Goal: Check status

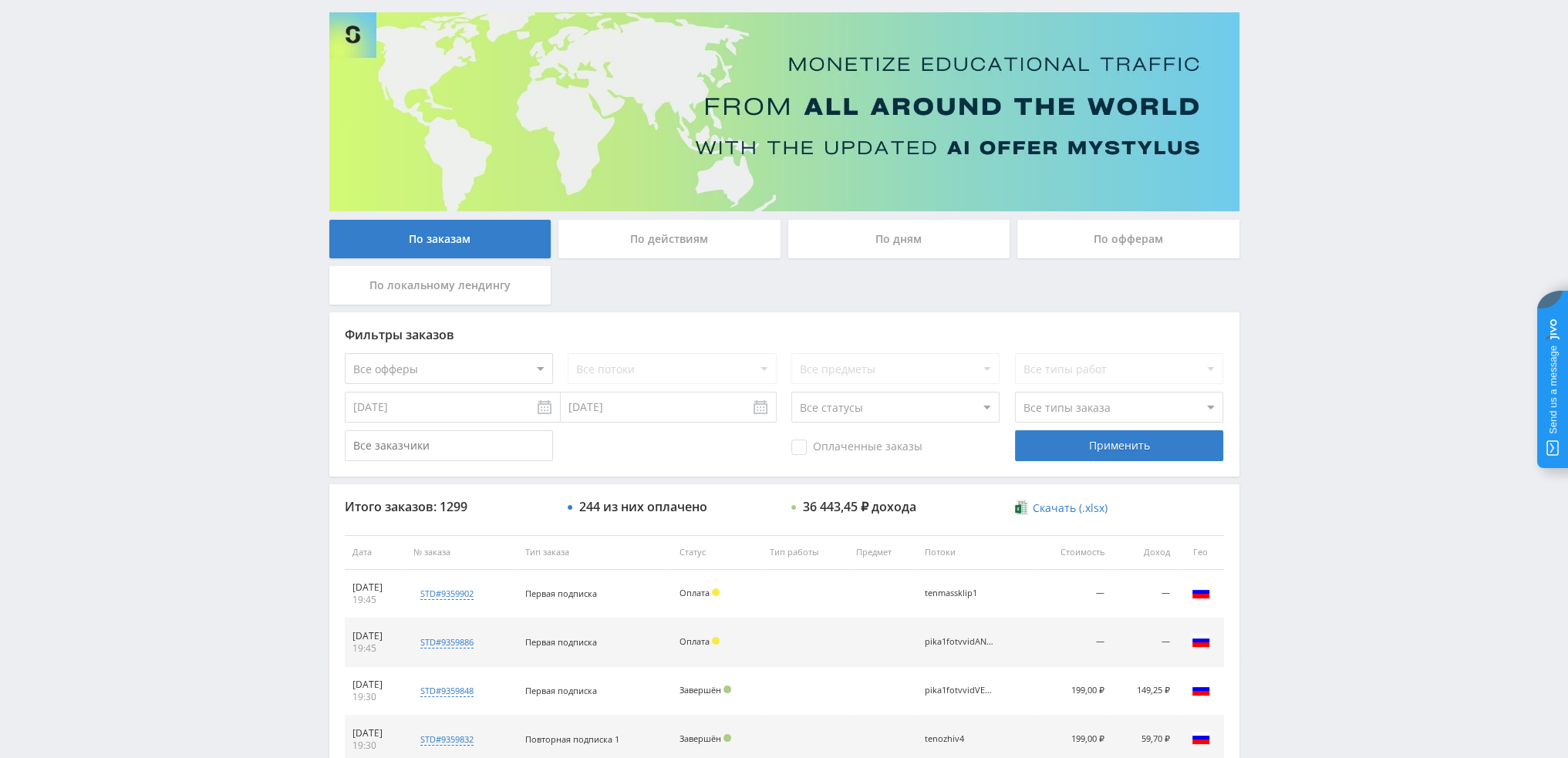
scroll to position [77, 0]
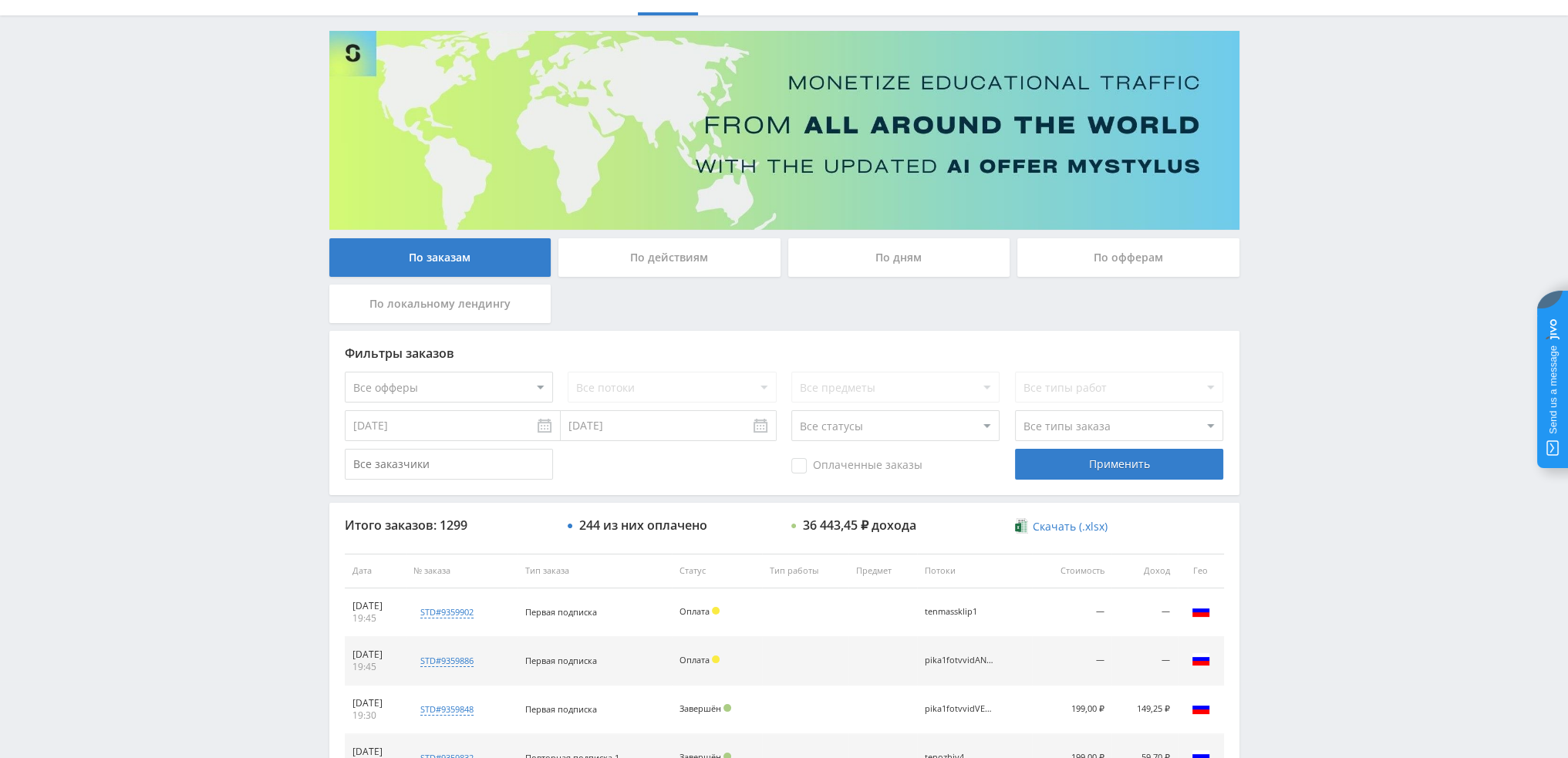
click at [845, 264] on div "По дням" at bounding box center [899, 257] width 222 height 39
click at [0, 0] on input "По дням" at bounding box center [0, 0] width 0 height 0
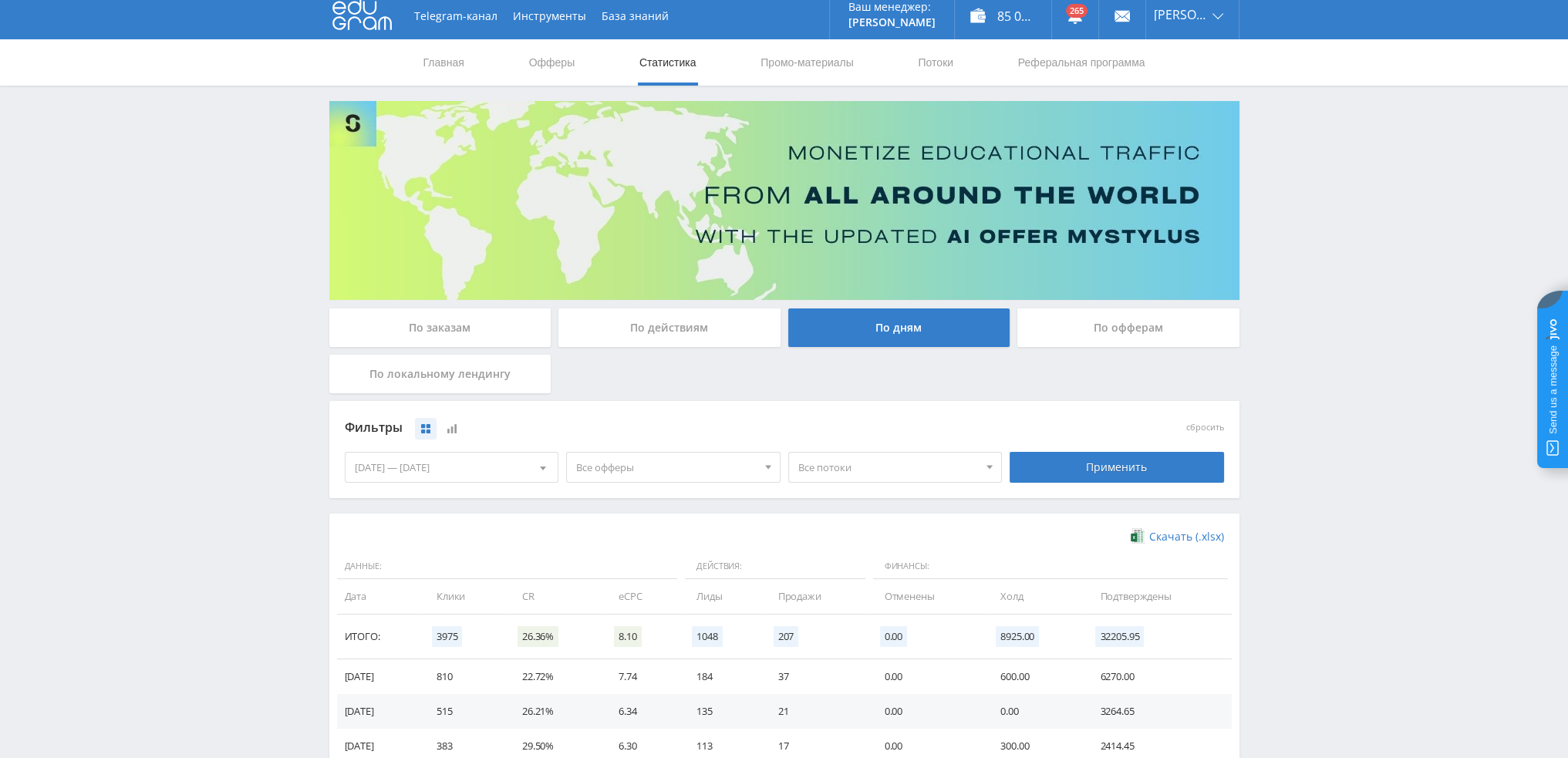
scroll to position [0, 0]
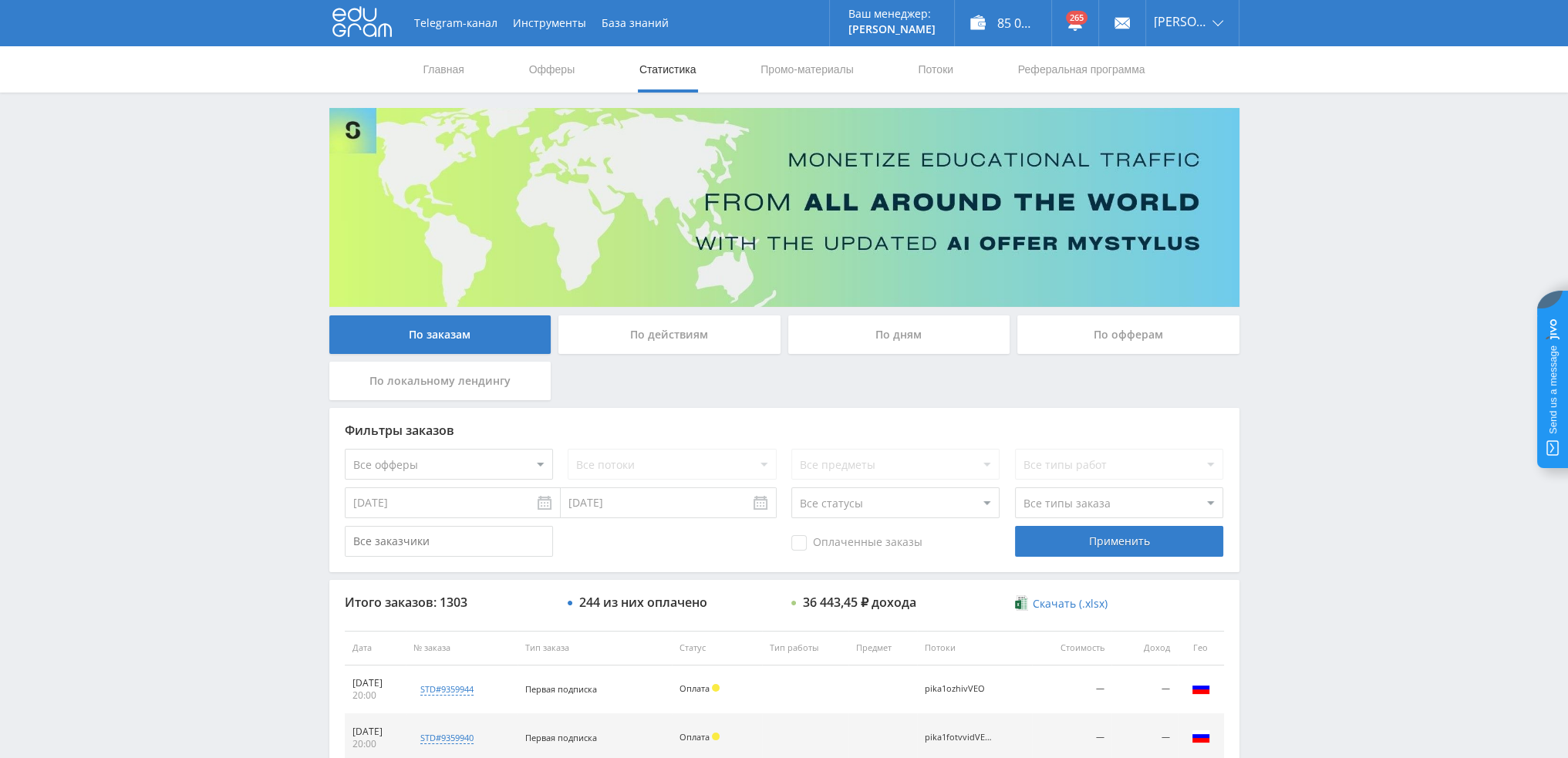
click at [923, 331] on div "По дням" at bounding box center [899, 334] width 222 height 39
click at [0, 0] on input "По дням" at bounding box center [0, 0] width 0 height 0
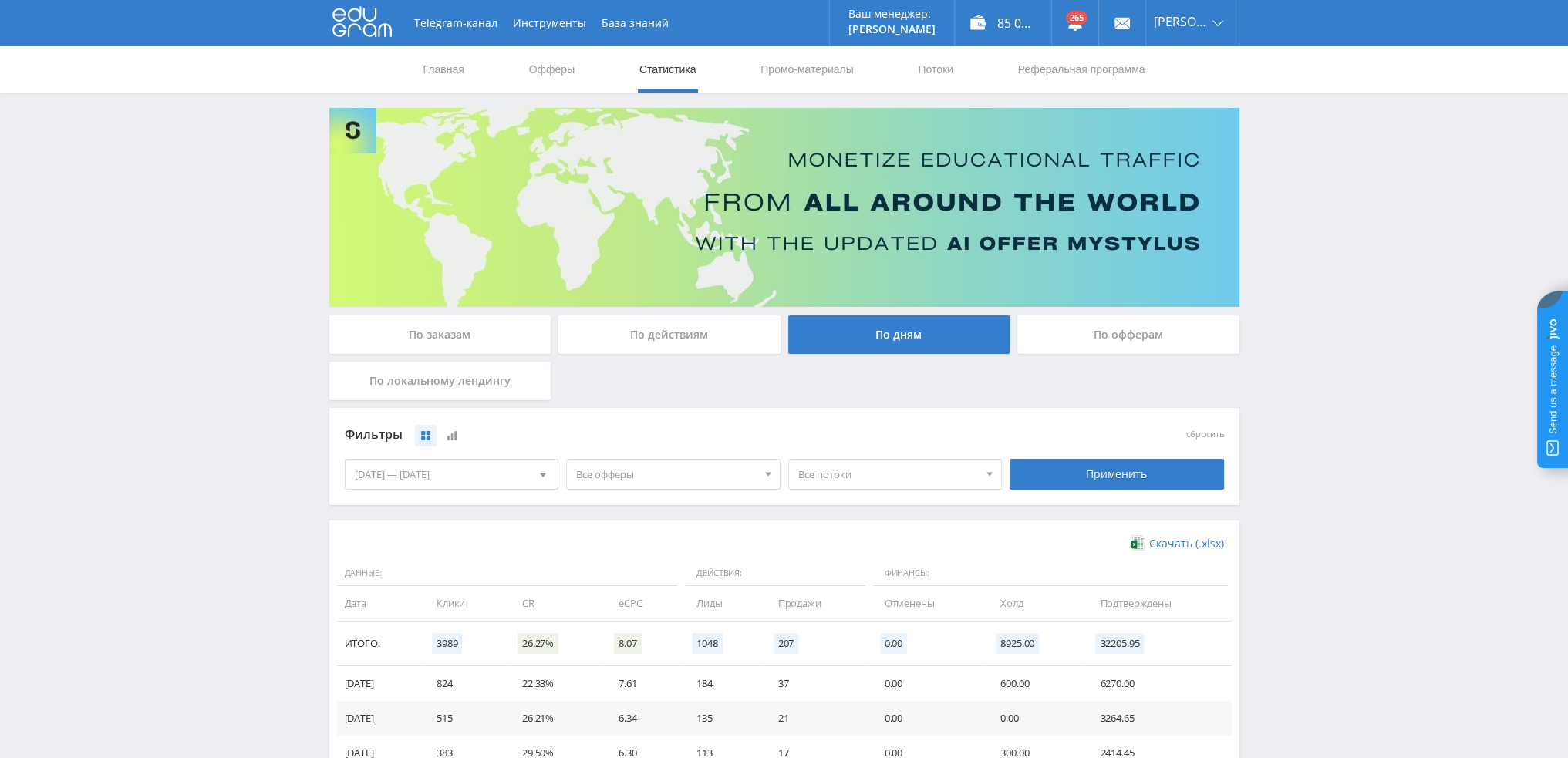
click at [663, 476] on span "Все офферы" at bounding box center [666, 474] width 181 height 29
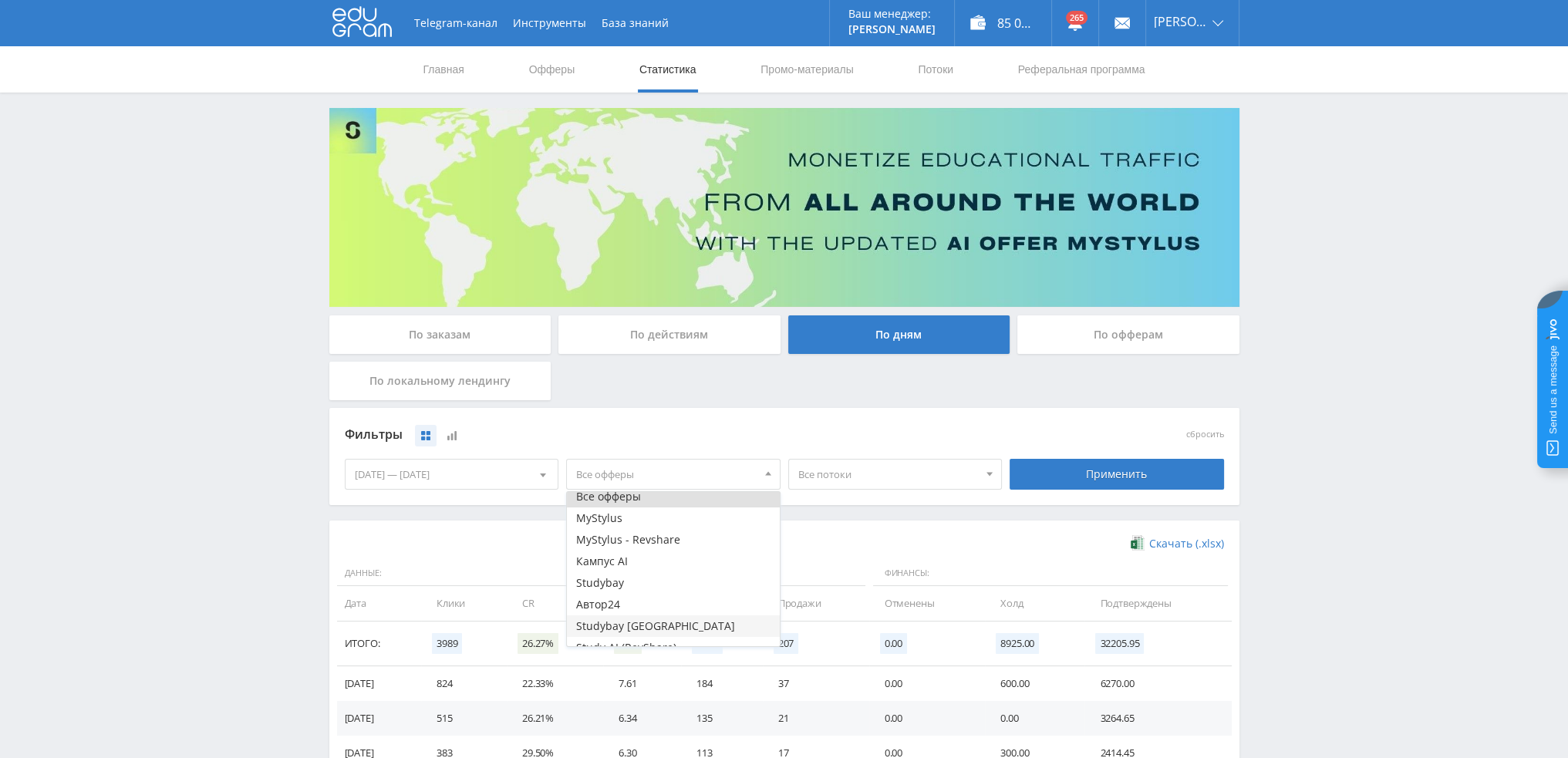
scroll to position [18, 0]
click at [625, 632] on button "Study AI (RevShare)" at bounding box center [674, 635] width 213 height 21
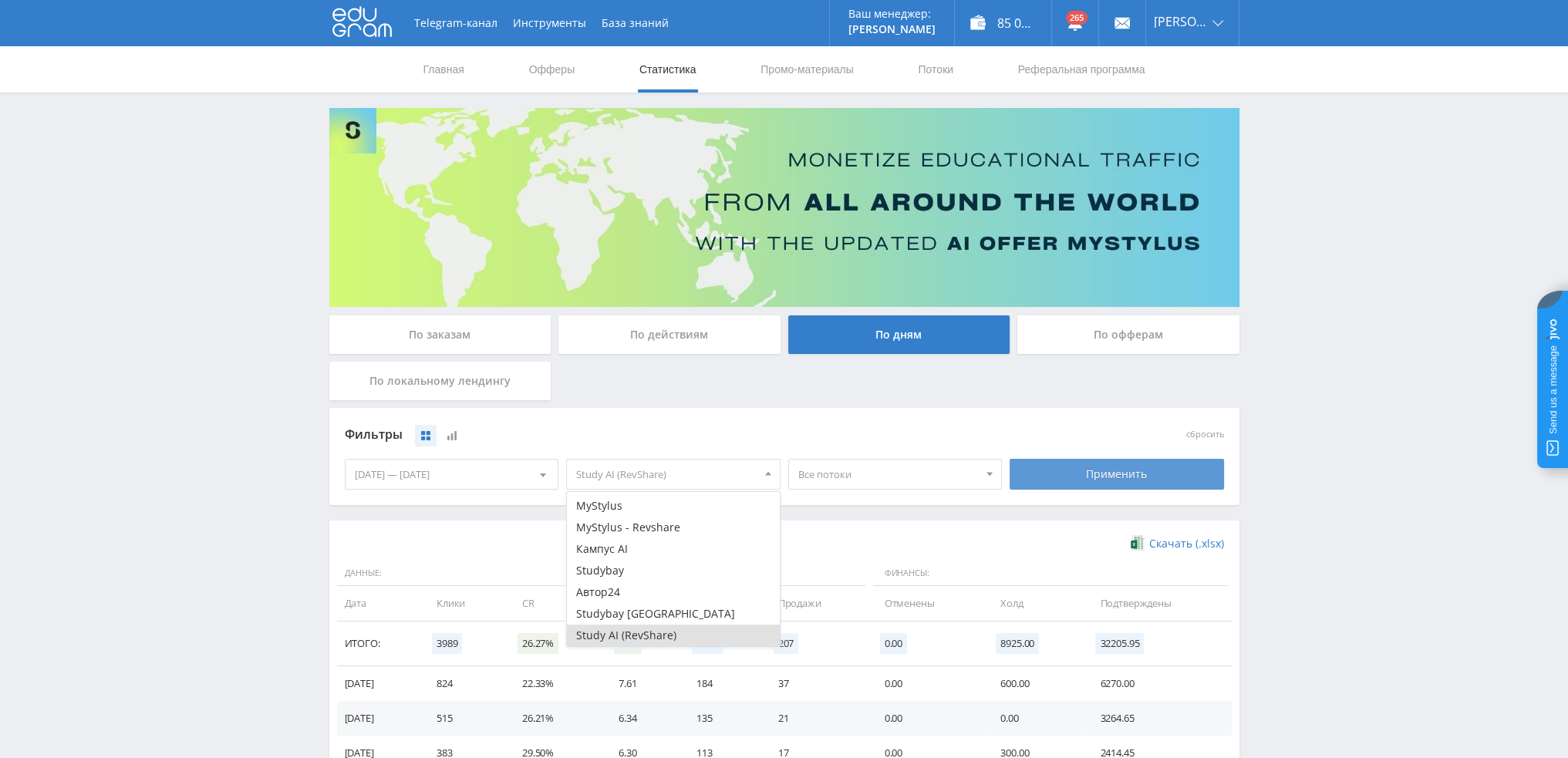
click at [1087, 484] on div "Применить" at bounding box center [1117, 474] width 215 height 31
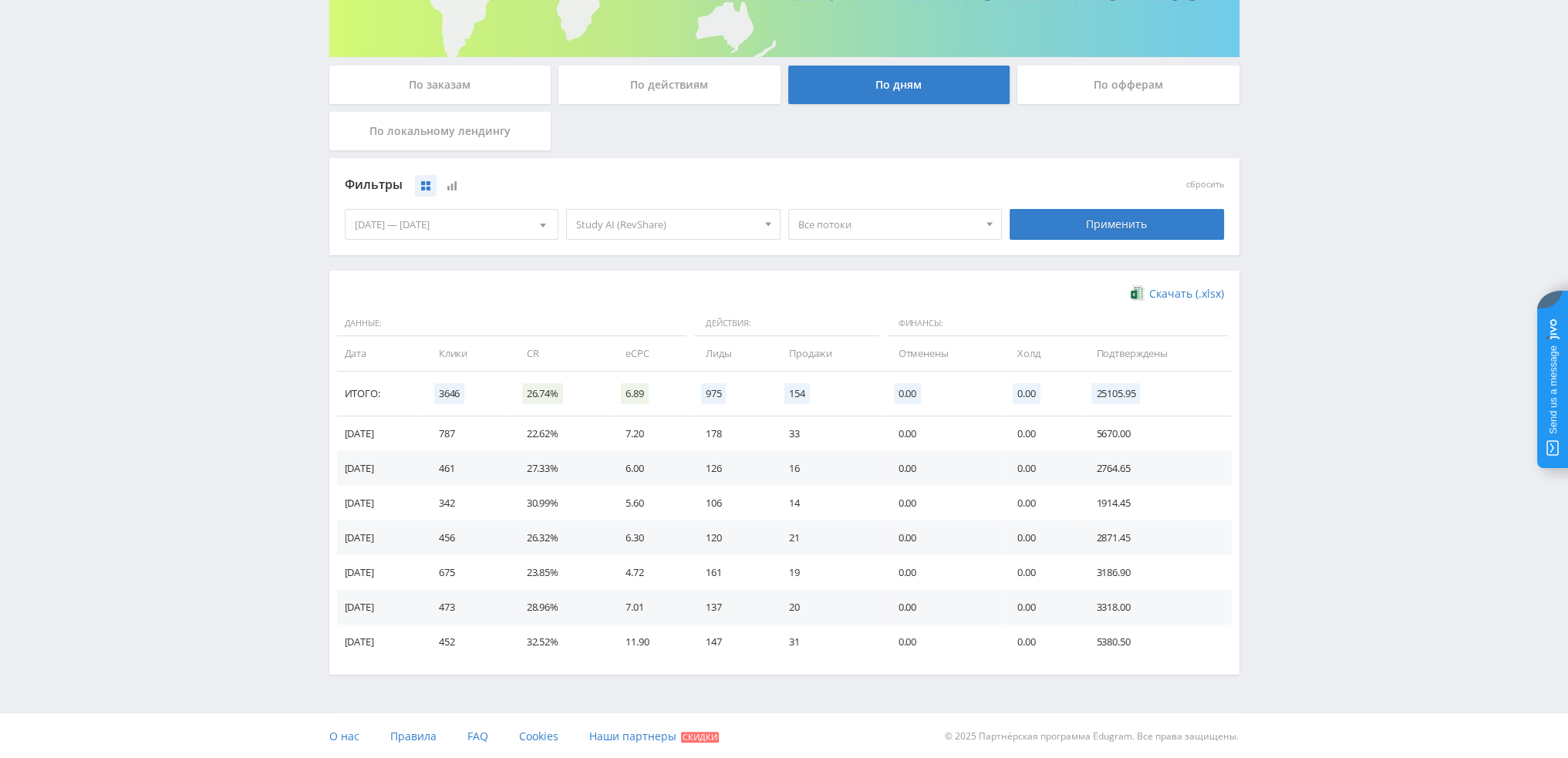
scroll to position [250, 0]
click at [864, 224] on span "Все потоки" at bounding box center [888, 224] width 181 height 29
click at [867, 375] on button "pikakkakmid" at bounding box center [895, 370] width 213 height 21
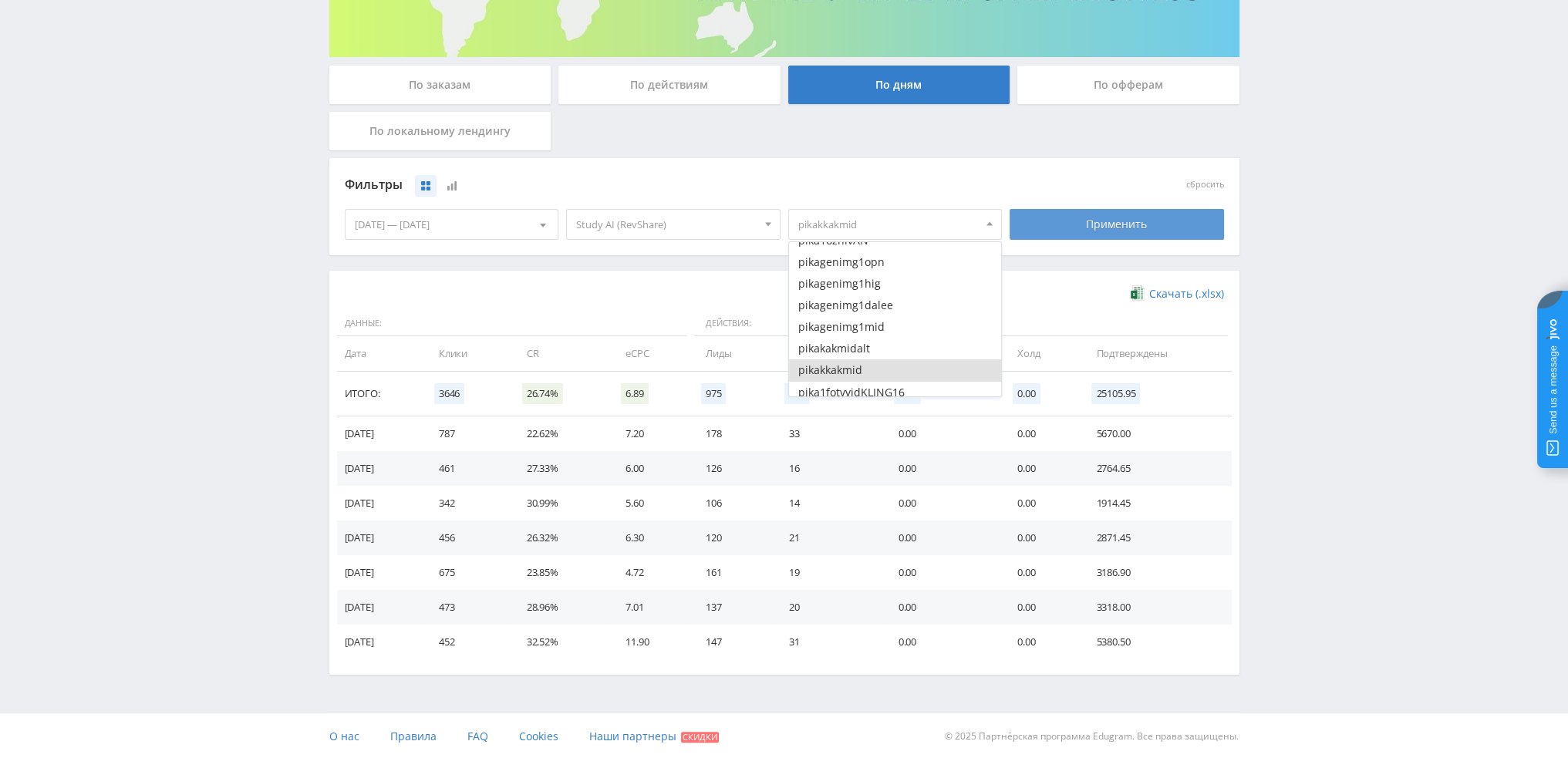
click at [1097, 226] on div "Применить" at bounding box center [1117, 224] width 215 height 31
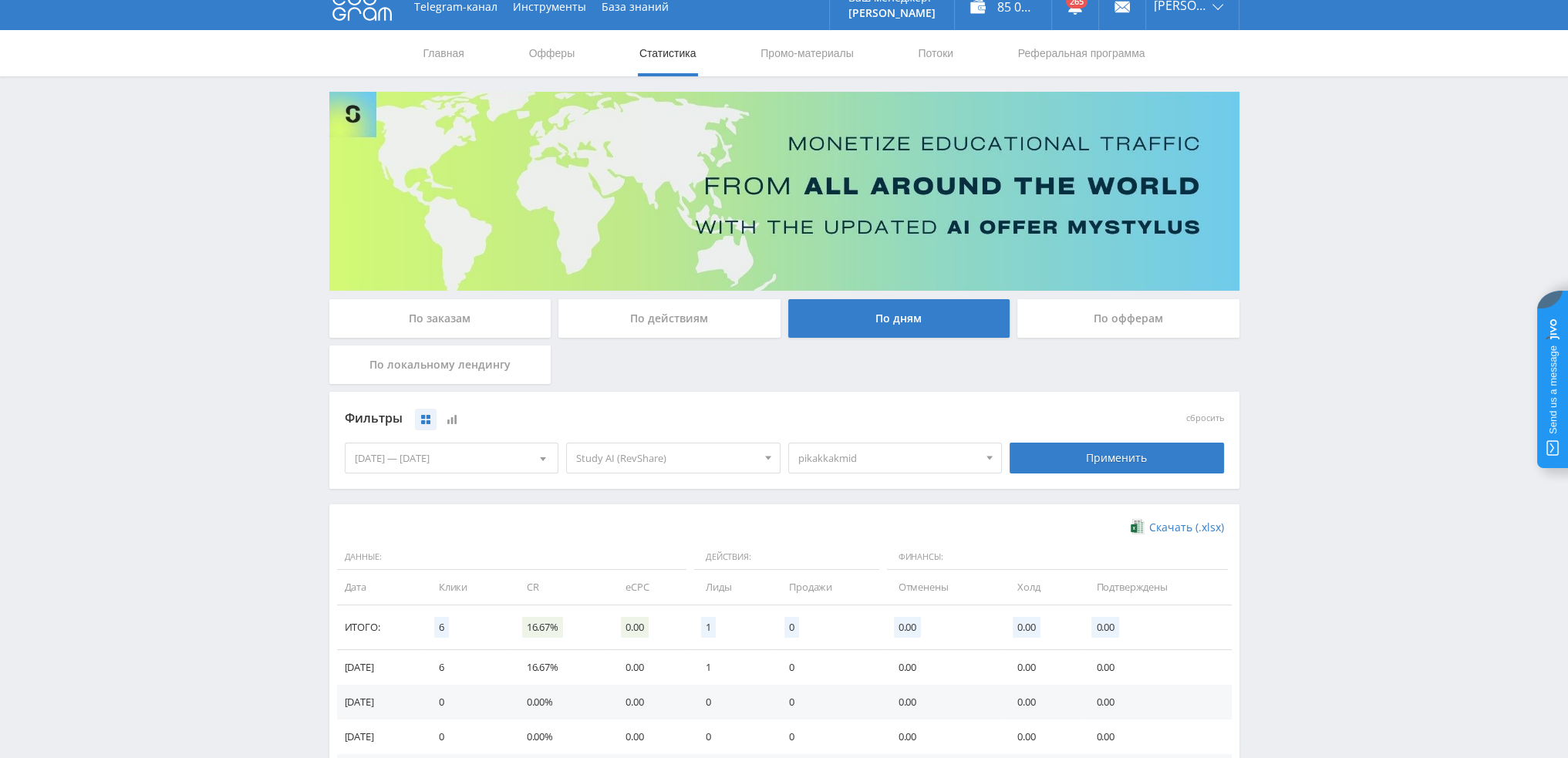
scroll to position [0, 0]
